Goal: Check status: Check status

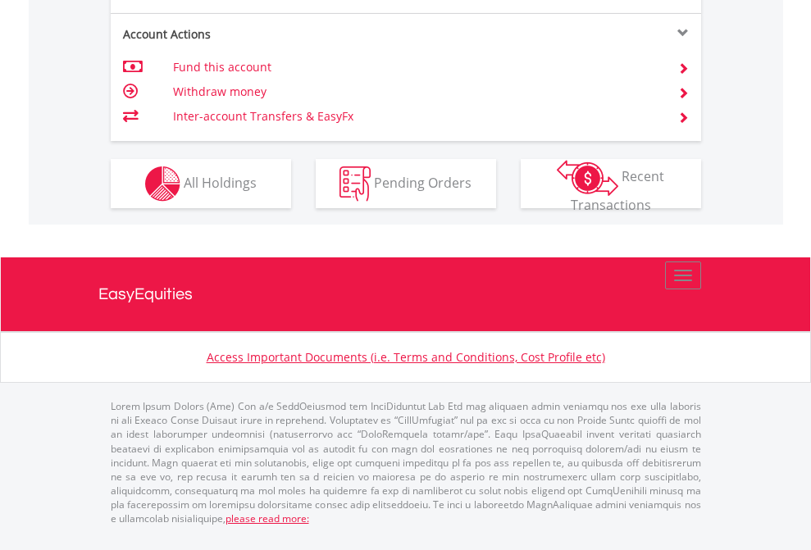
scroll to position [1571, 0]
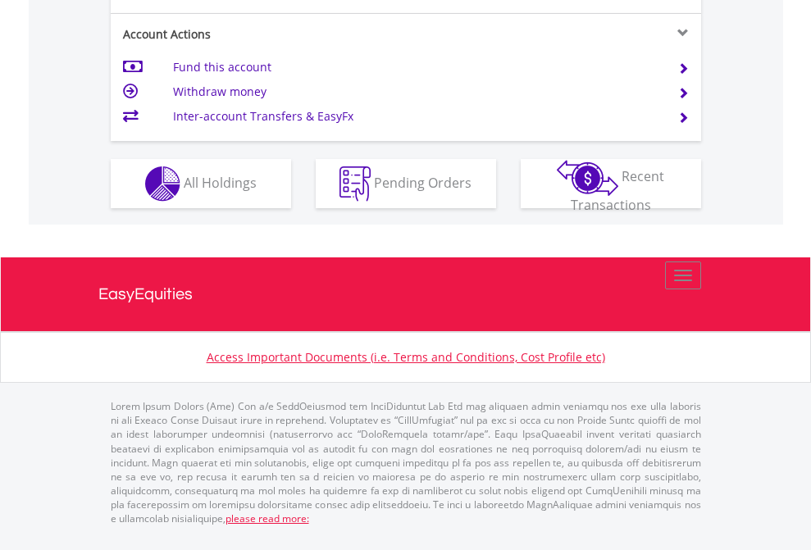
scroll to position [1604, 0]
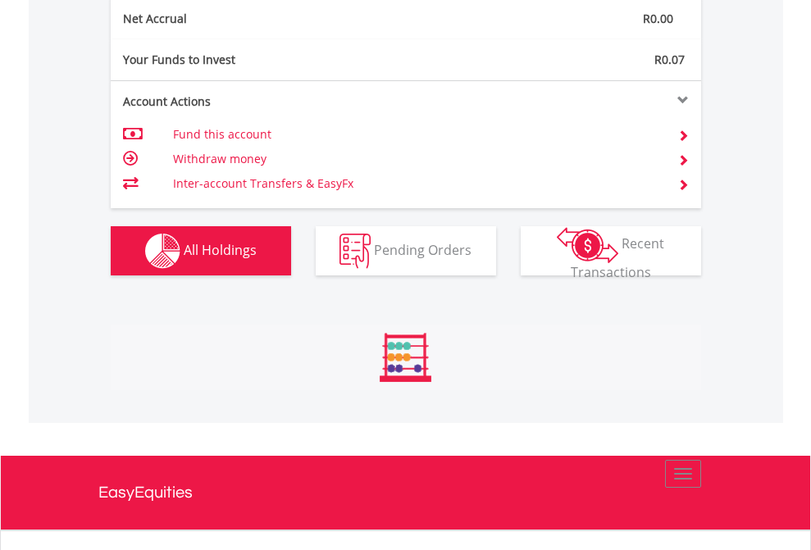
scroll to position [1856, 0]
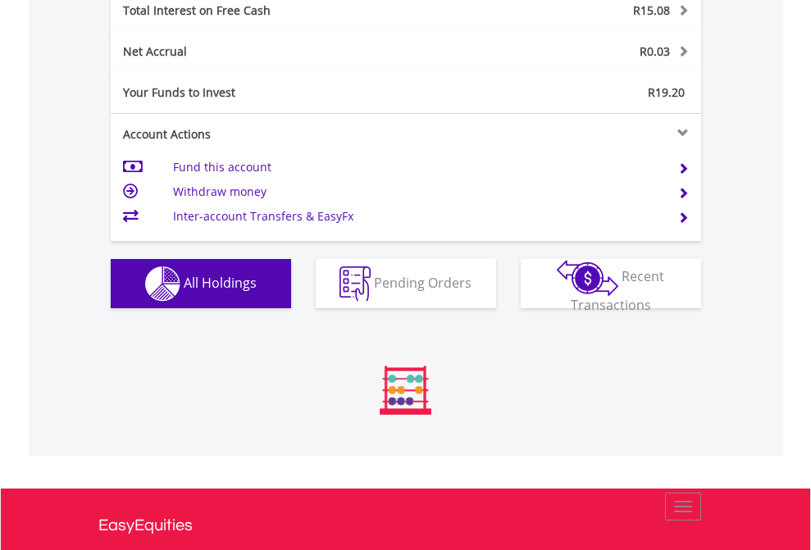
scroll to position [157, 257]
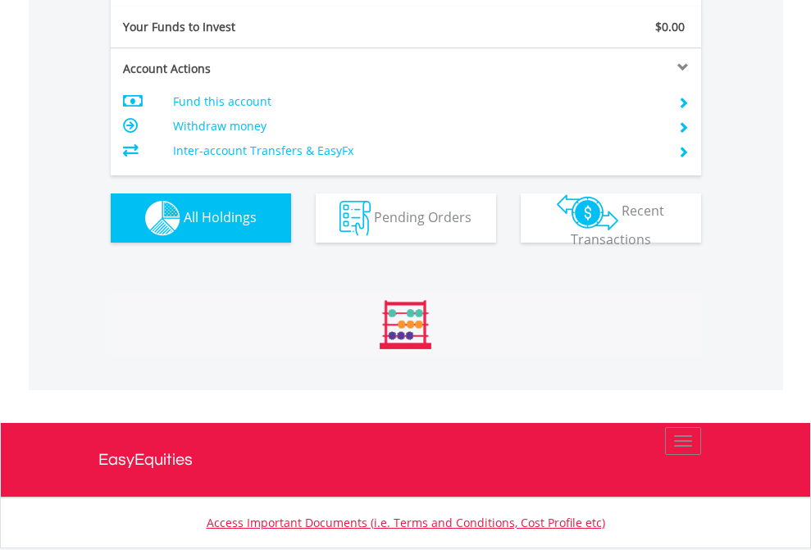
scroll to position [157, 257]
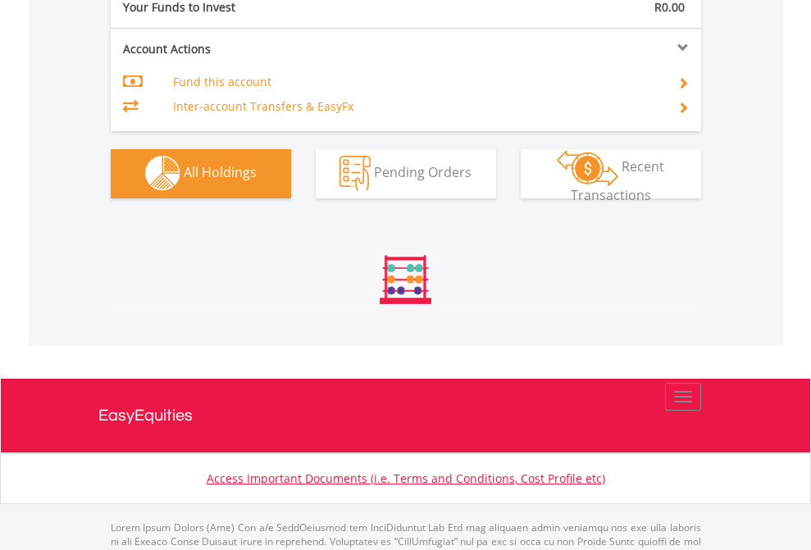
scroll to position [1623, 0]
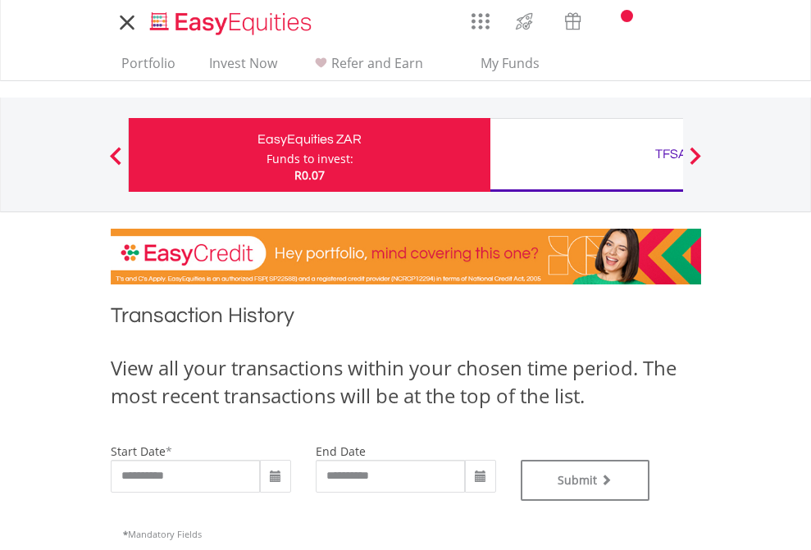
type input "**********"
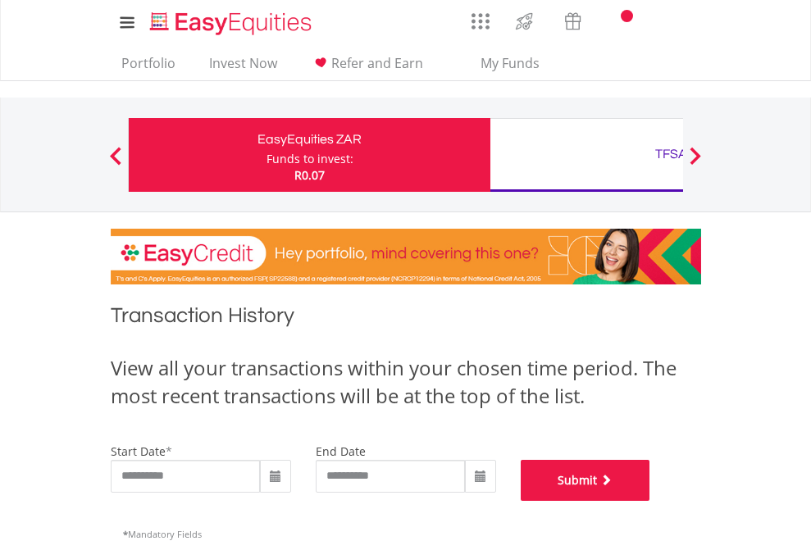
click at [650, 501] on button "Submit" at bounding box center [584, 480] width 129 height 41
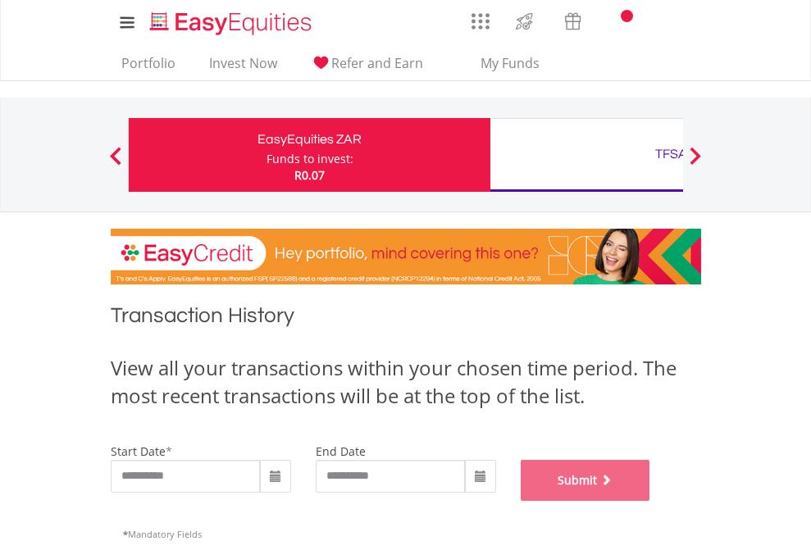
scroll to position [665, 0]
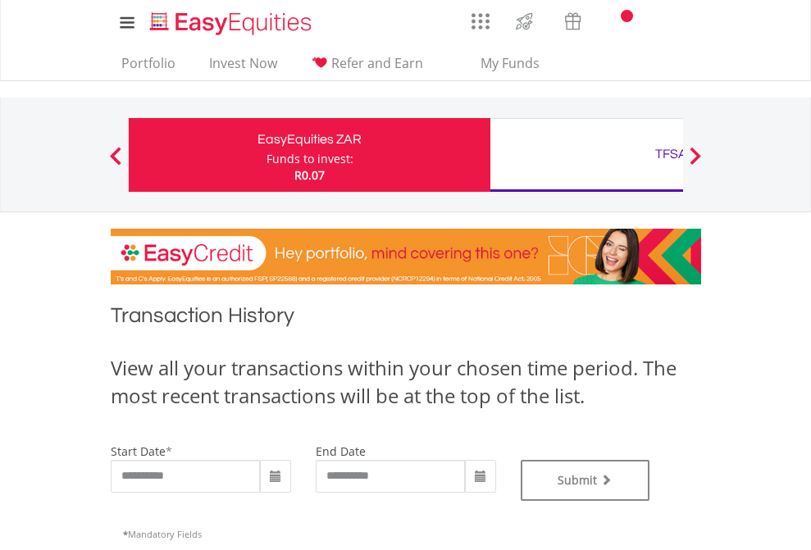
click at [586, 155] on div "TFSA" at bounding box center [671, 154] width 342 height 23
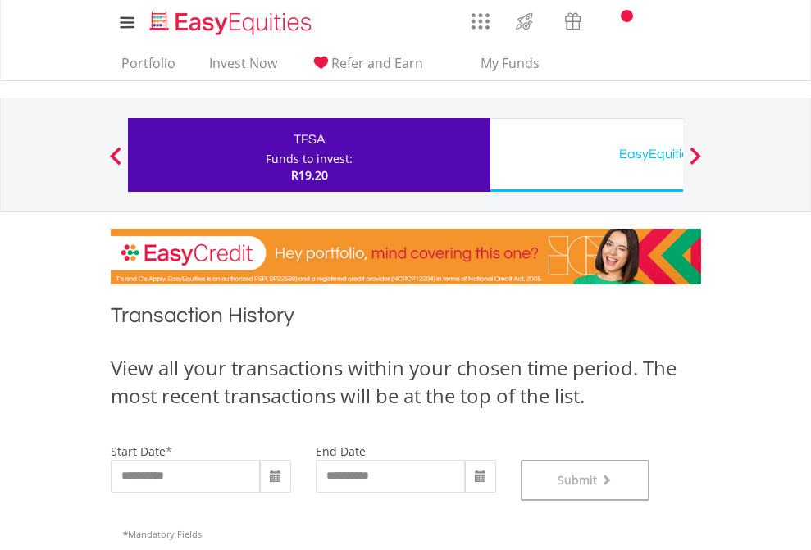
scroll to position [665, 0]
click at [586, 155] on div "EasyEquities USD" at bounding box center [671, 154] width 342 height 23
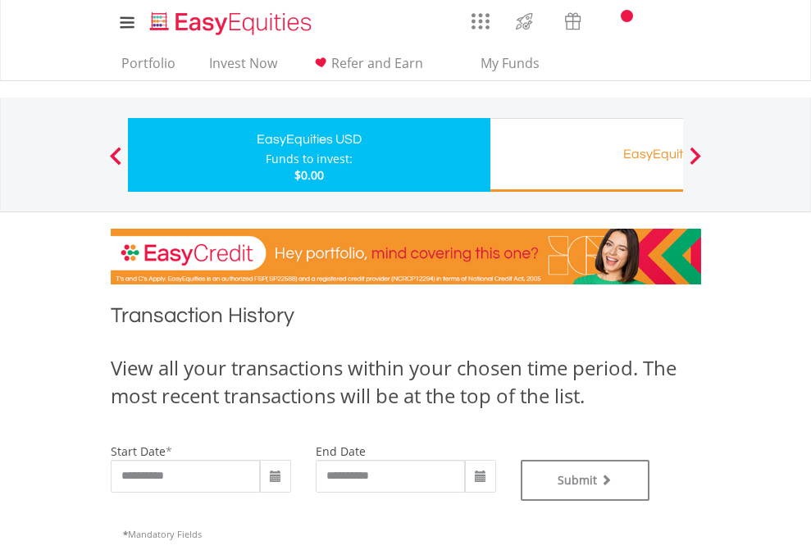
type input "**********"
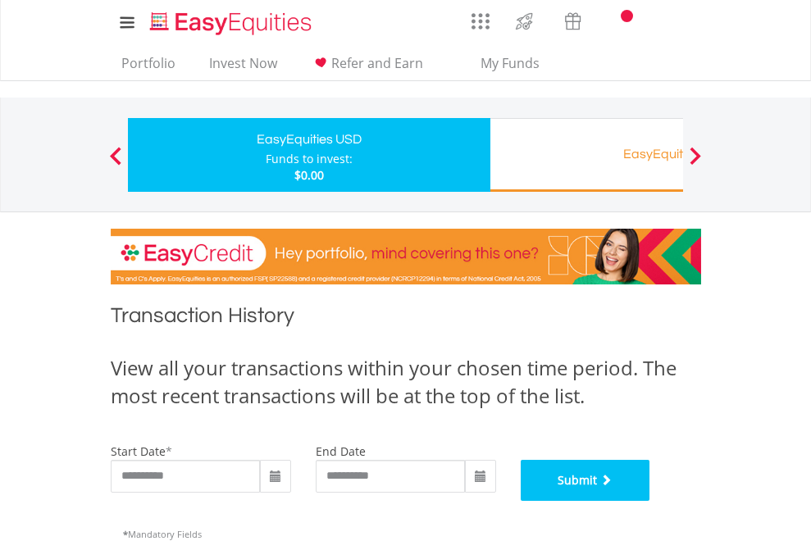
click at [650, 501] on button "Submit" at bounding box center [584, 480] width 129 height 41
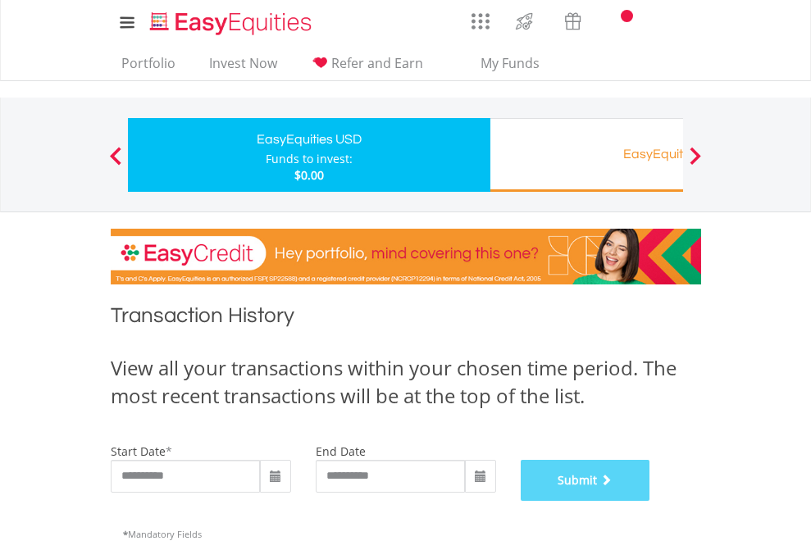
scroll to position [665, 0]
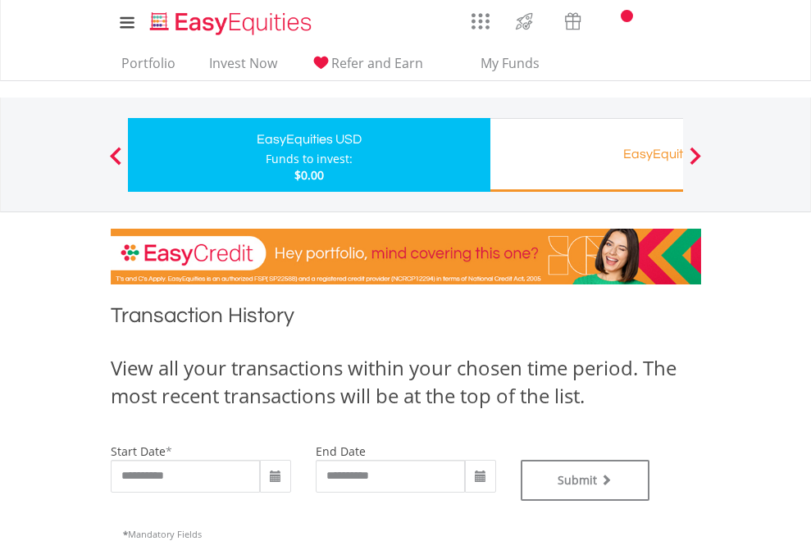
click at [586, 155] on div "EasyEquities RA" at bounding box center [671, 154] width 342 height 23
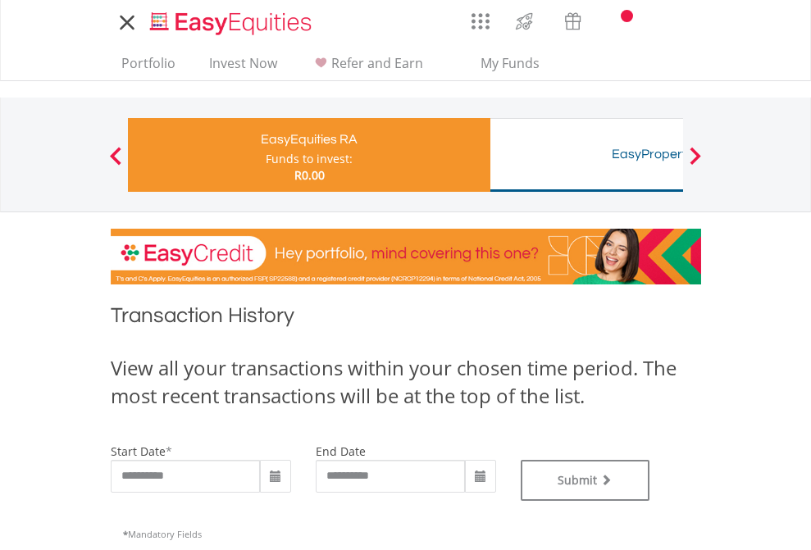
type input "**********"
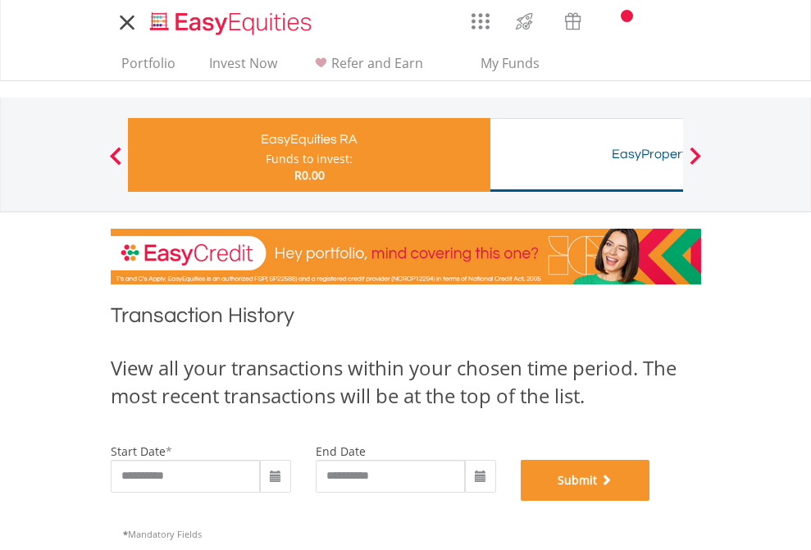
click at [650, 501] on button "Submit" at bounding box center [584, 480] width 129 height 41
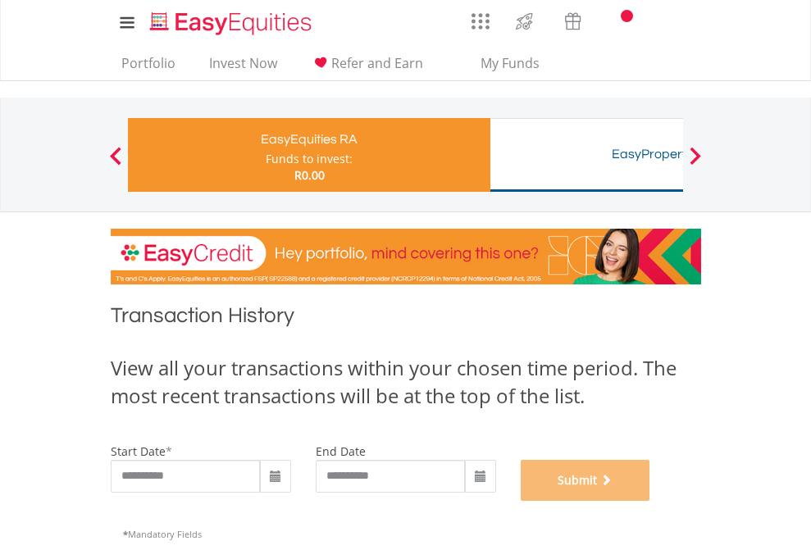
scroll to position [665, 0]
